Goal: Navigation & Orientation: Find specific page/section

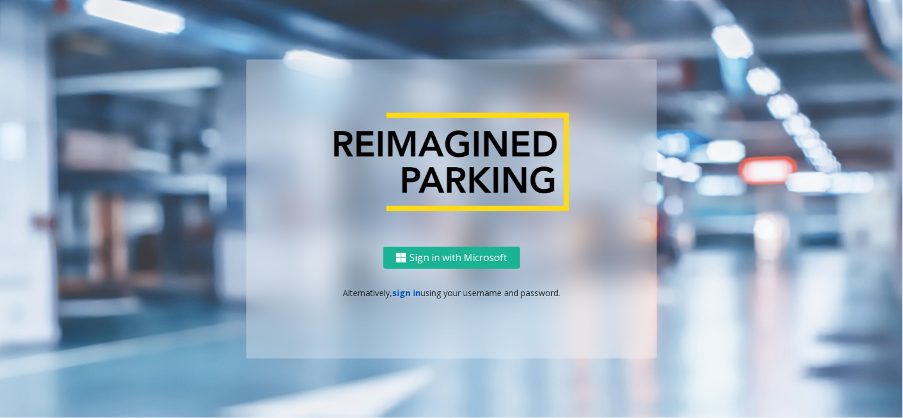
click at [403, 294] on link "sign in" at bounding box center [406, 293] width 29 height 11
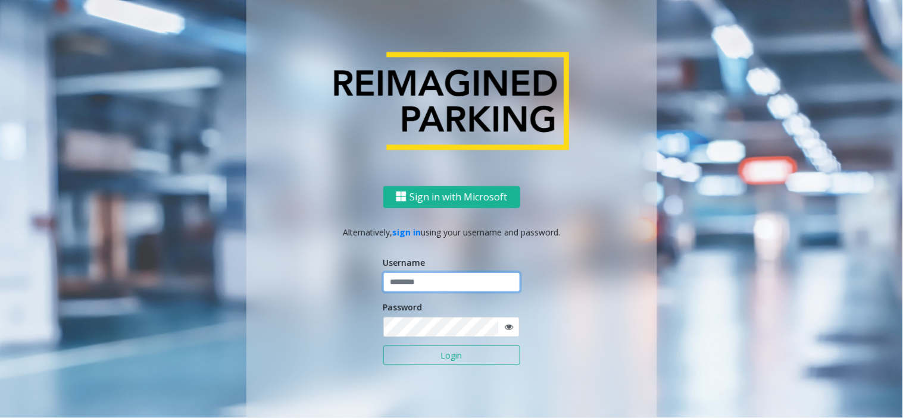
click at [415, 277] on input "text" at bounding box center [451, 283] width 137 height 20
type input "**********"
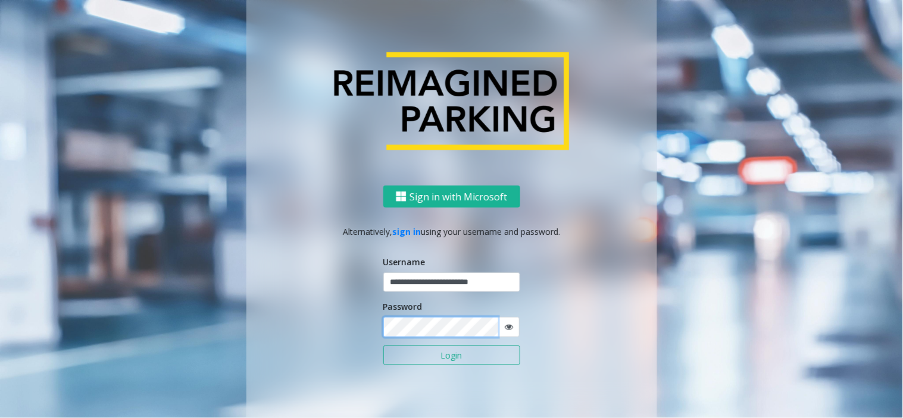
click at [383, 346] on button "Login" at bounding box center [451, 356] width 137 height 20
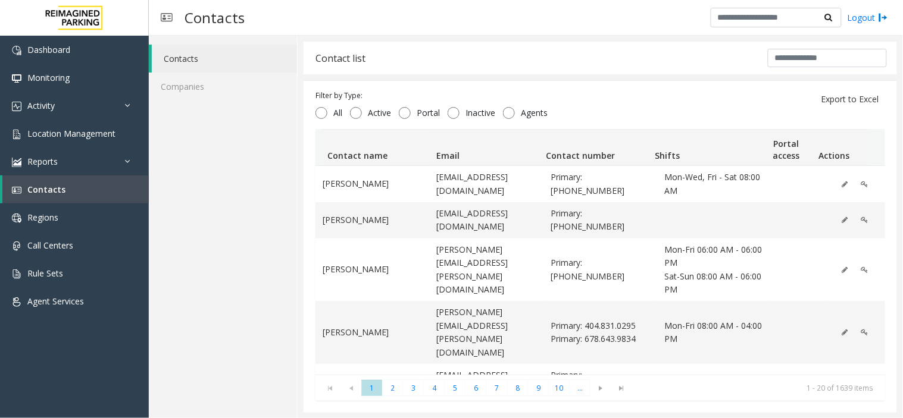
click at [546, 33] on div "Contacts Logout" at bounding box center [526, 18] width 754 height 36
click at [101, 129] on span "Location Management" at bounding box center [71, 133] width 88 height 11
